Goal: Check status: Check status

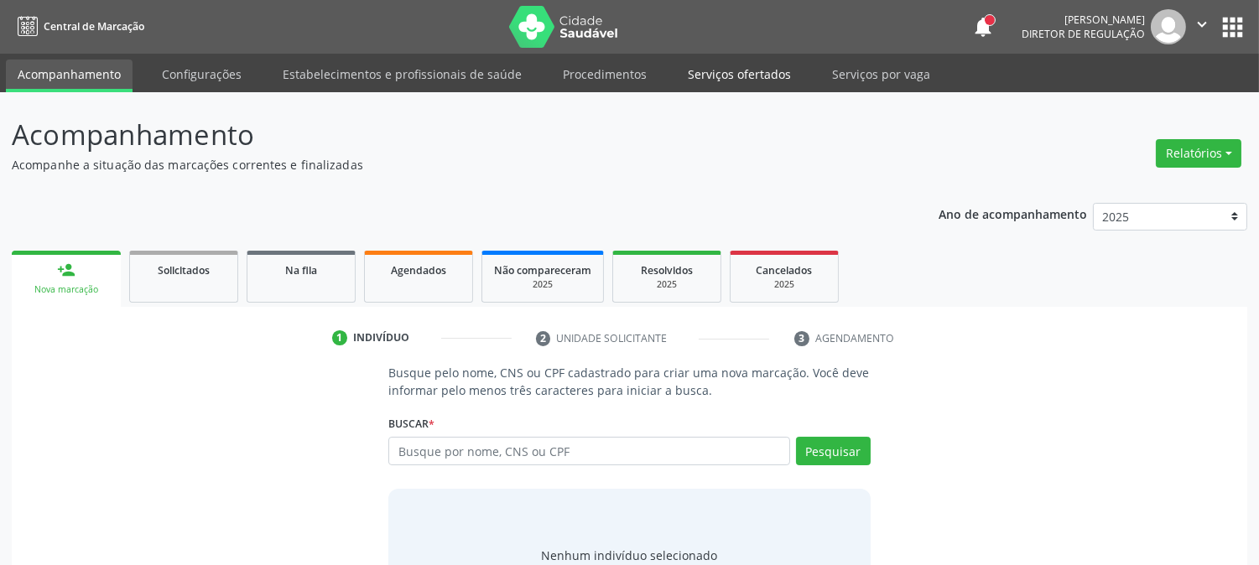
click at [756, 84] on link "Serviços ofertados" at bounding box center [739, 74] width 127 height 29
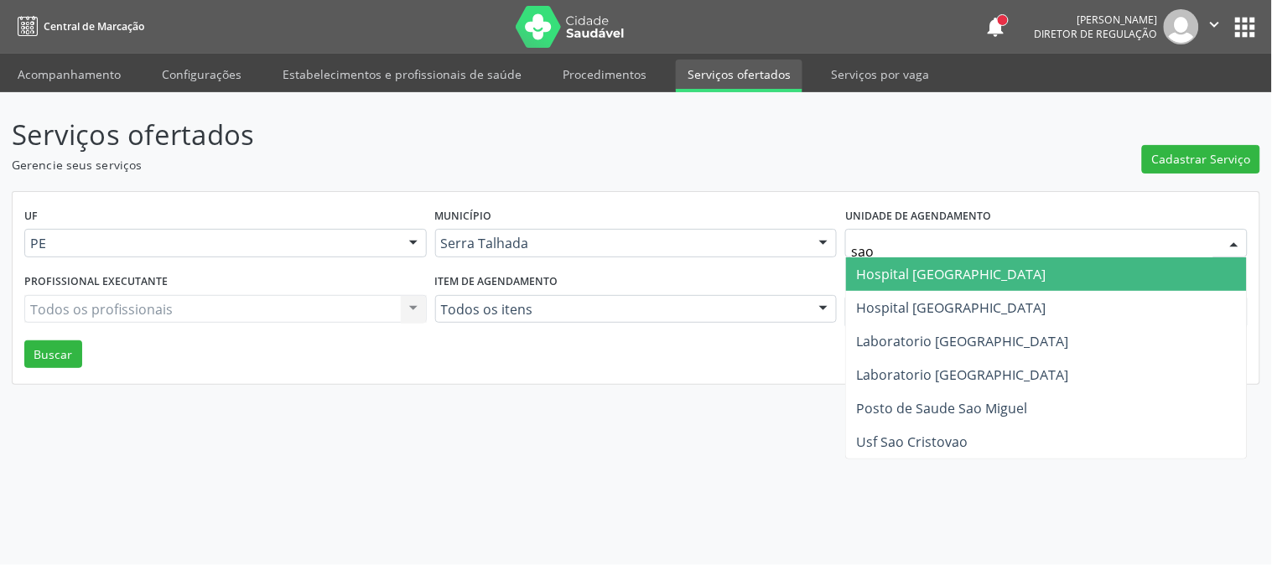
type input "sao f"
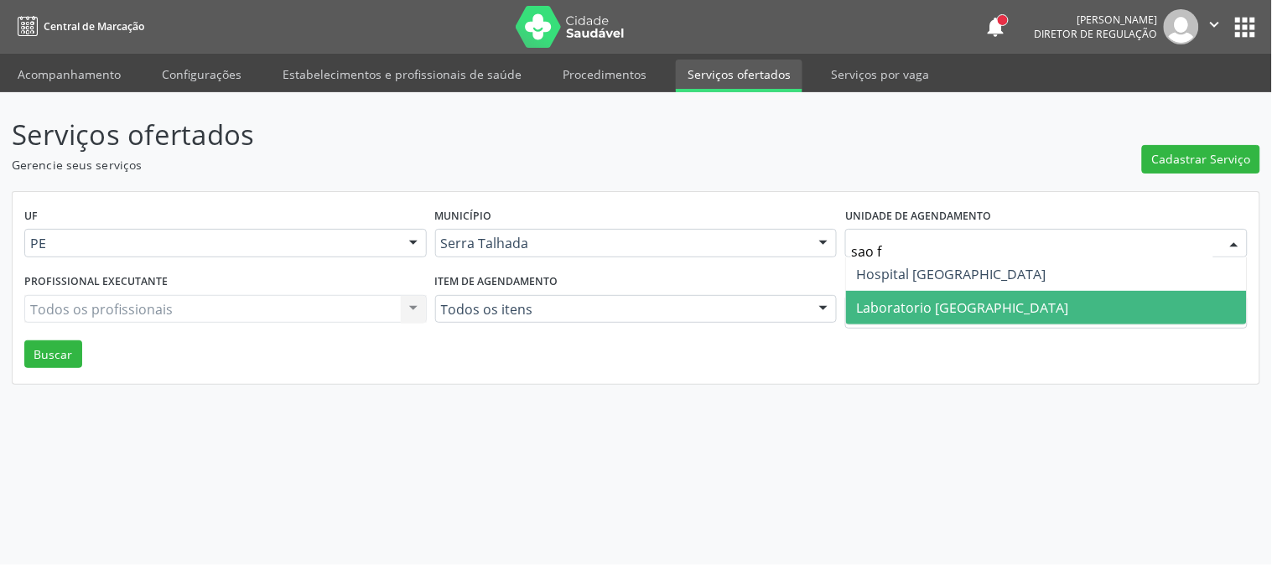
click at [936, 306] on span "Laboratorio [GEOGRAPHIC_DATA]" at bounding box center [962, 308] width 212 height 18
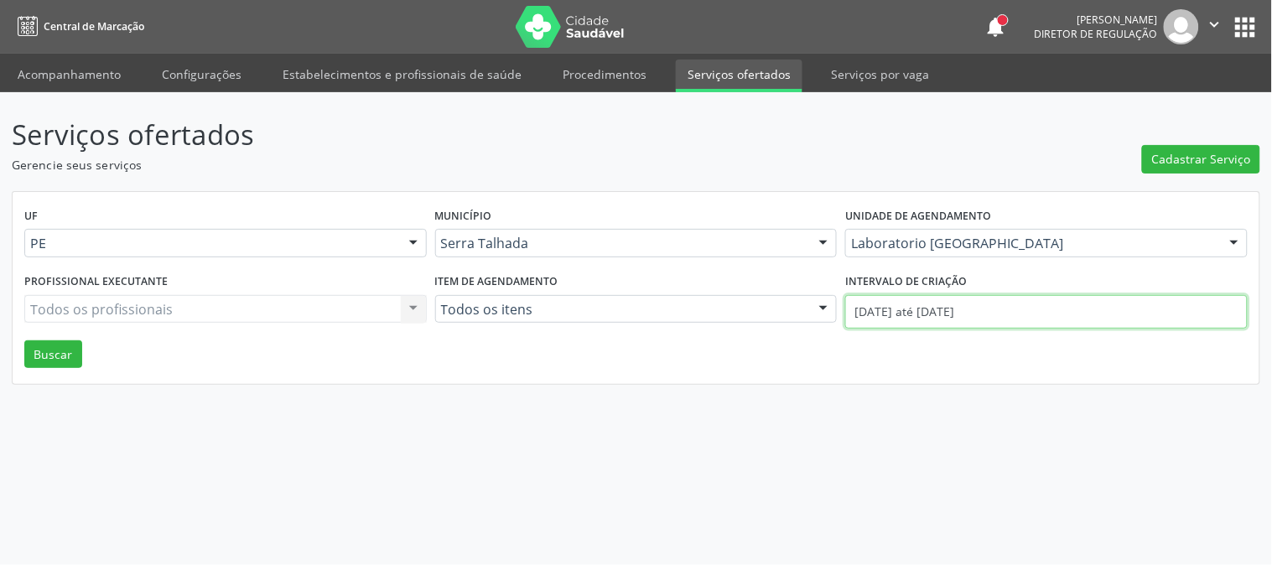
click at [936, 306] on input "[DATE] até [DATE]" at bounding box center [1046, 312] width 403 height 34
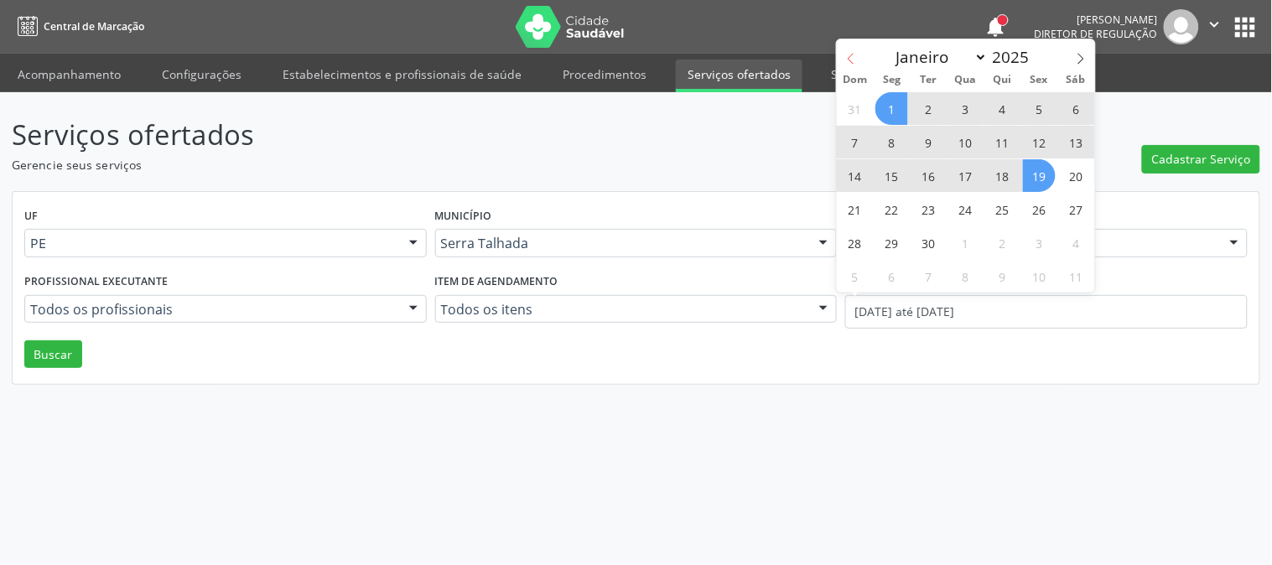
click at [850, 59] on icon at bounding box center [851, 59] width 12 height 12
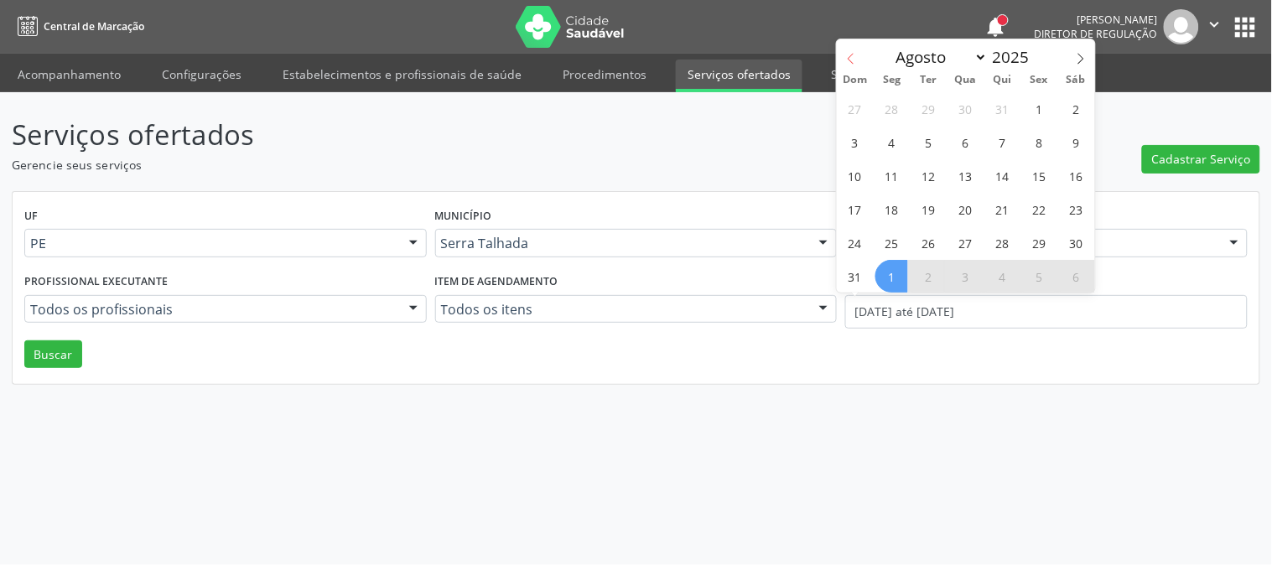
click at [850, 59] on icon at bounding box center [851, 59] width 12 height 12
select select "6"
click at [882, 170] on span "14" at bounding box center [891, 175] width 33 height 33
type input "[DATE]"
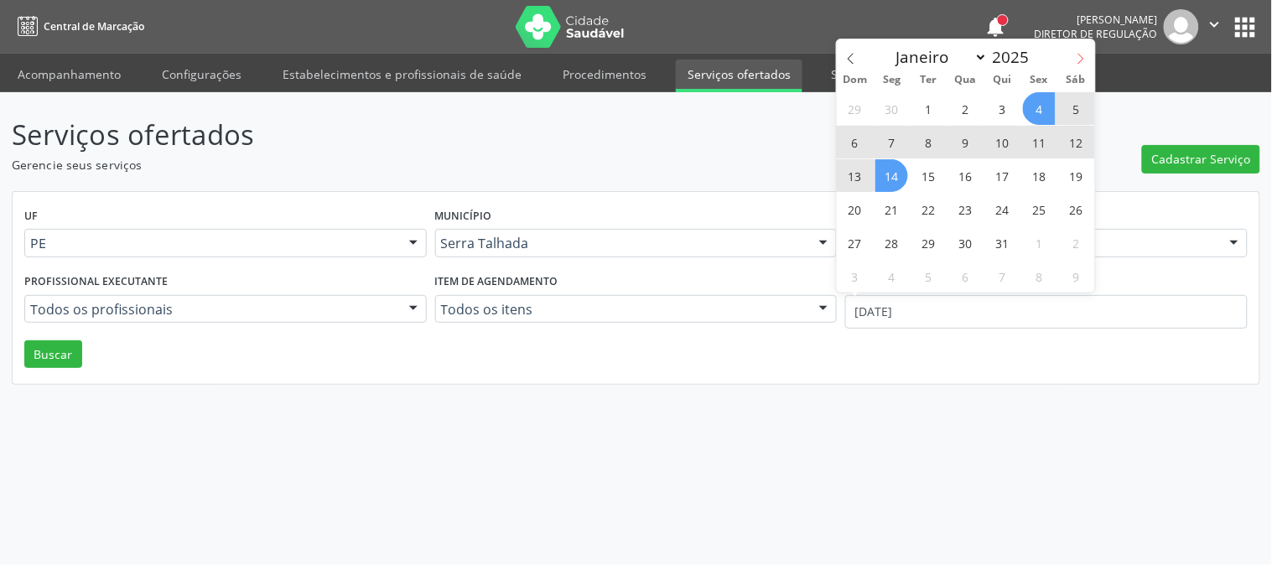
click at [1080, 55] on icon at bounding box center [1081, 59] width 6 height 11
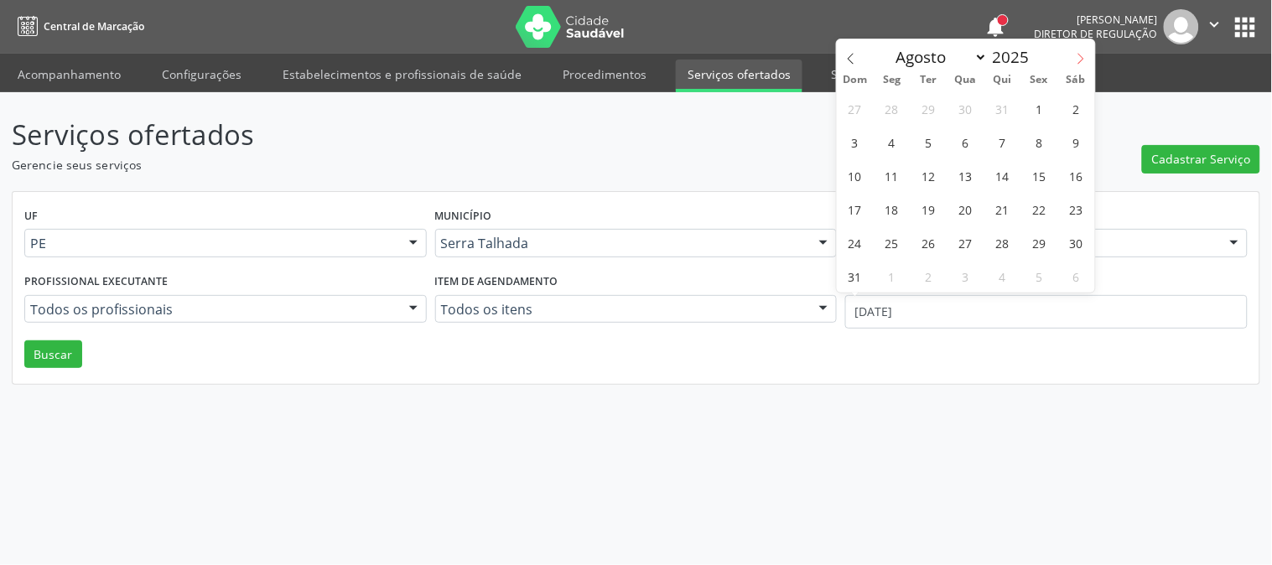
click at [1080, 55] on icon at bounding box center [1081, 59] width 6 height 11
select select "8"
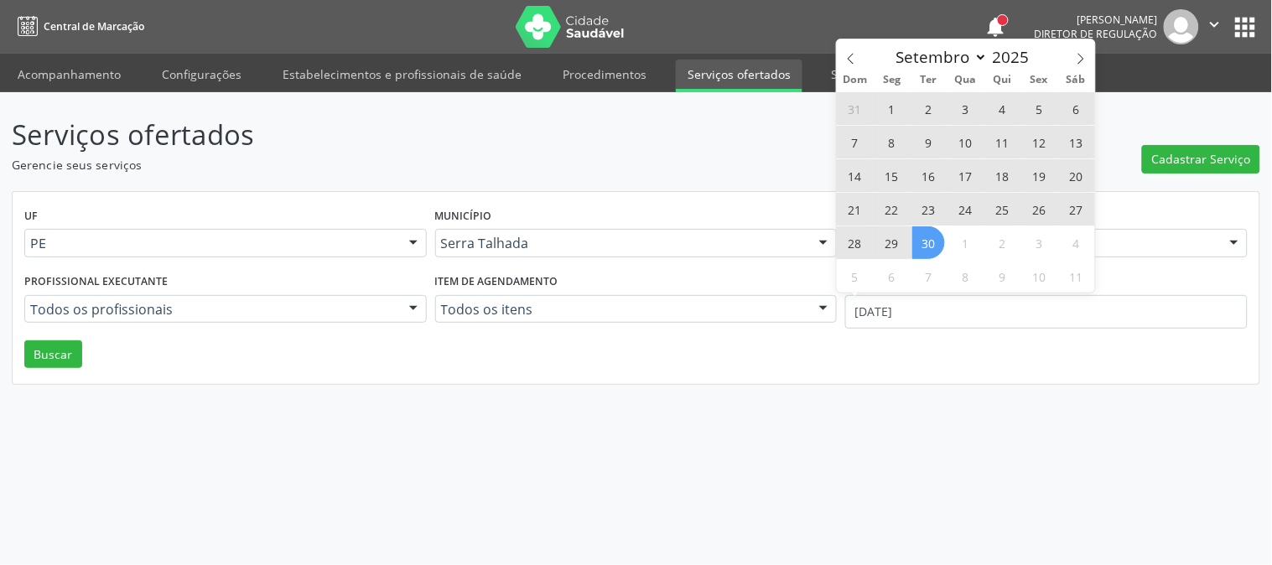
click at [934, 243] on span "30" at bounding box center [928, 242] width 33 height 33
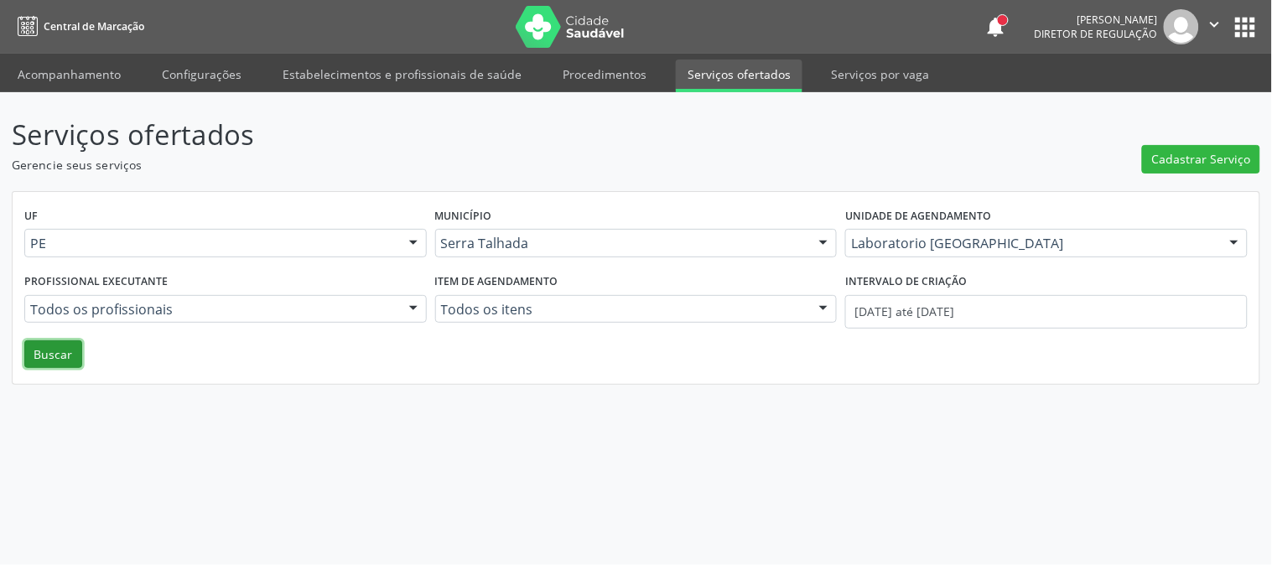
click at [60, 356] on button "Buscar" at bounding box center [53, 354] width 58 height 29
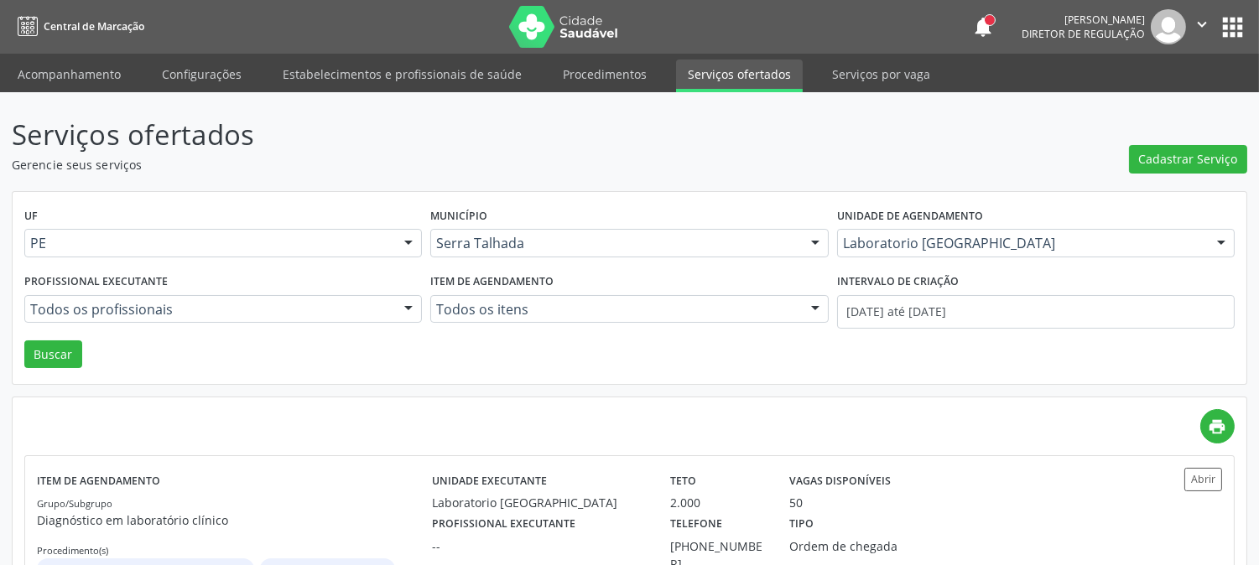
scroll to position [91, 0]
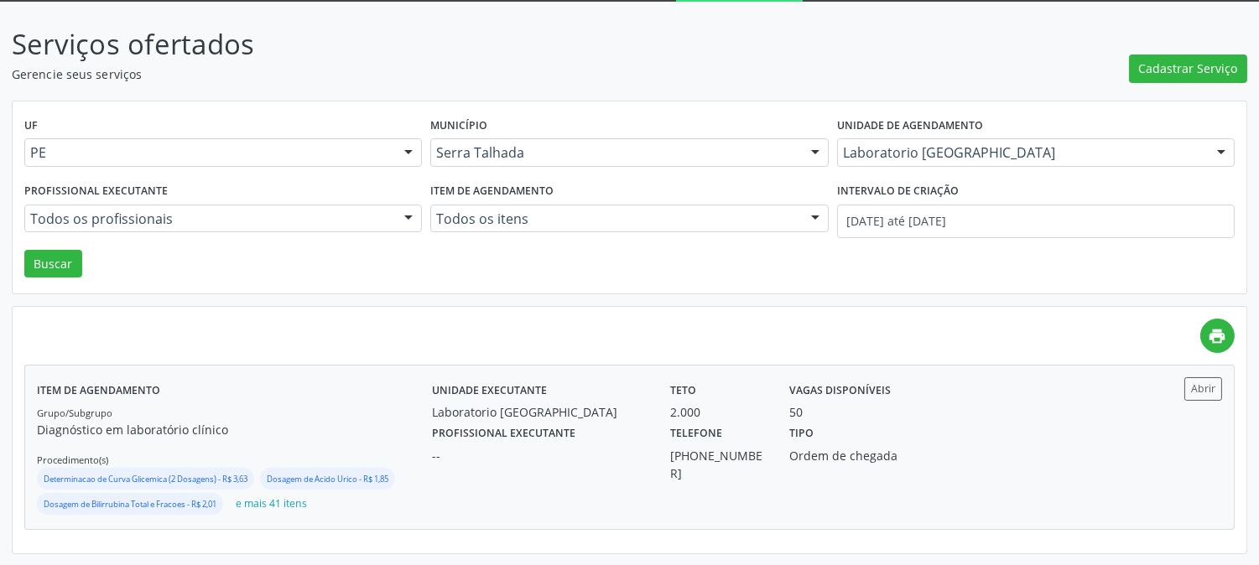
click at [325, 417] on div "Grupo/Subgrupo Diagnóstico em laboratório clínico Procedimento(s) Determinacao …" at bounding box center [234, 460] width 395 height 114
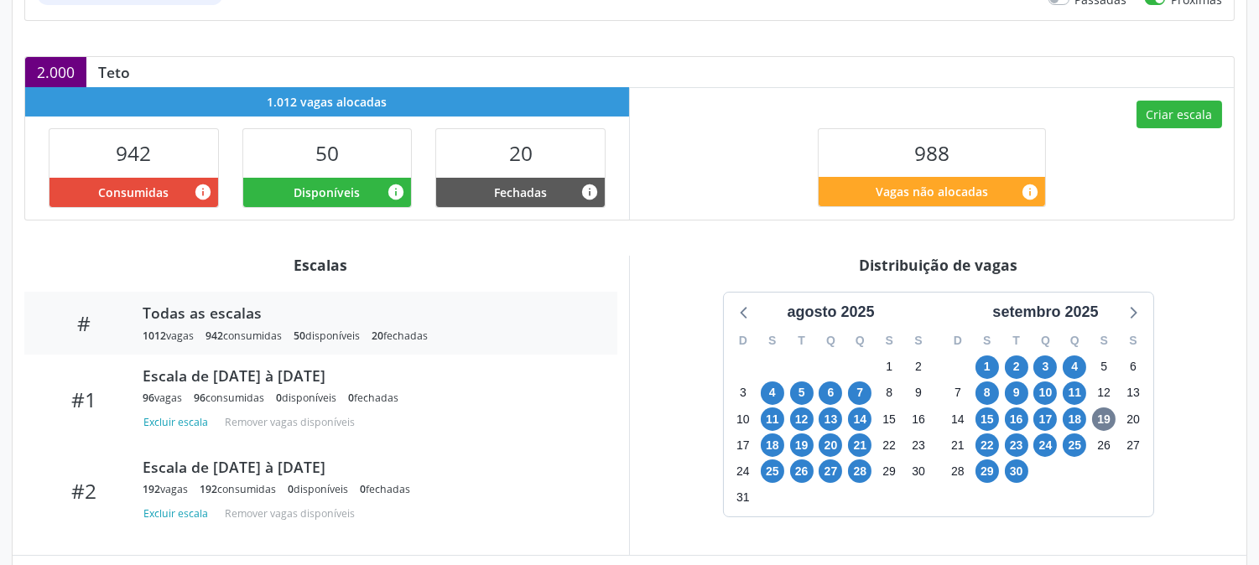
scroll to position [460, 0]
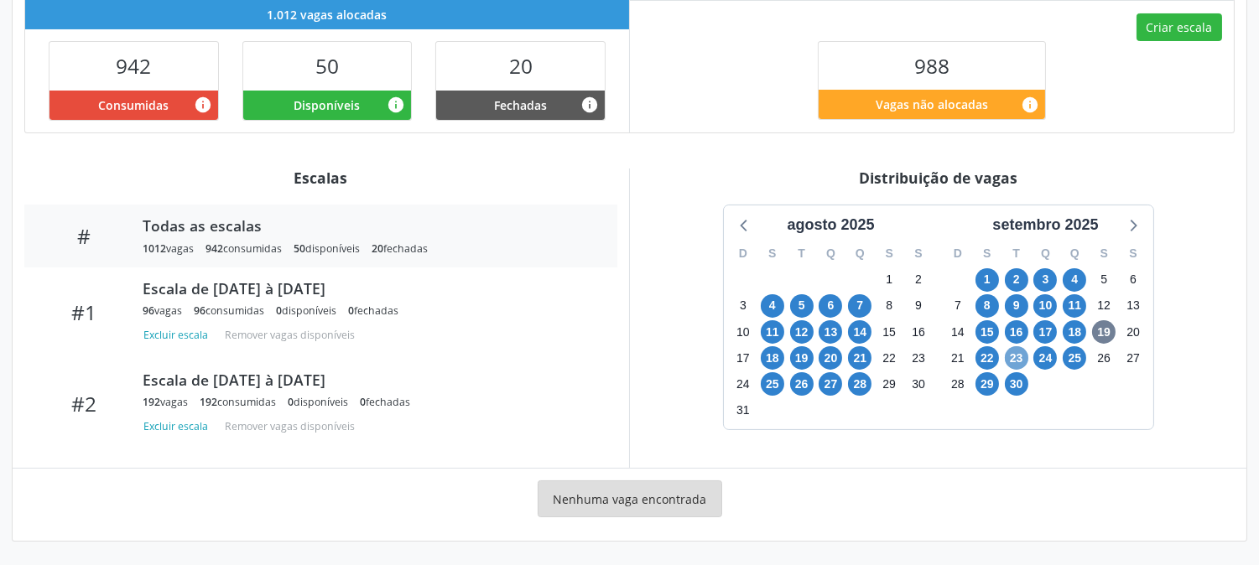
click at [1005, 357] on span "23" at bounding box center [1016, 357] width 23 height 23
click at [1010, 357] on span "23" at bounding box center [1016, 357] width 23 height 23
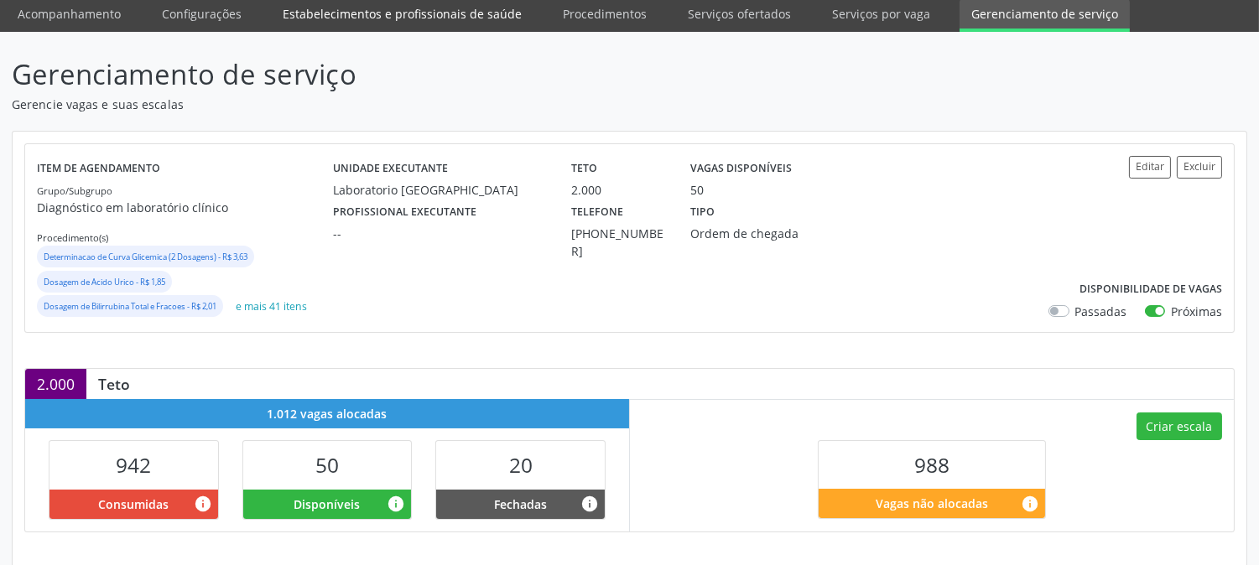
scroll to position [0, 0]
